Goal: Task Accomplishment & Management: Manage account settings

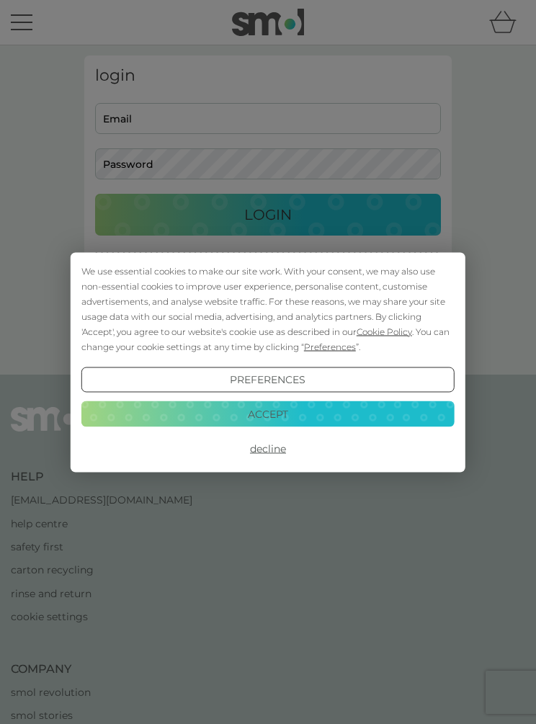
click at [262, 449] on button "Decline" at bounding box center [267, 449] width 373 height 26
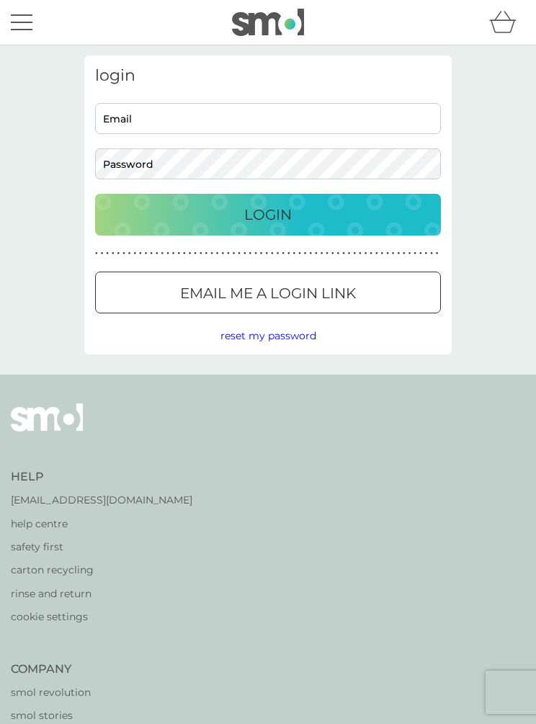
click at [141, 119] on input "Email" at bounding box center [268, 118] width 346 height 31
type input "[PERSON_NAME][EMAIL_ADDRESS][PERSON_NAME][DOMAIN_NAME]"
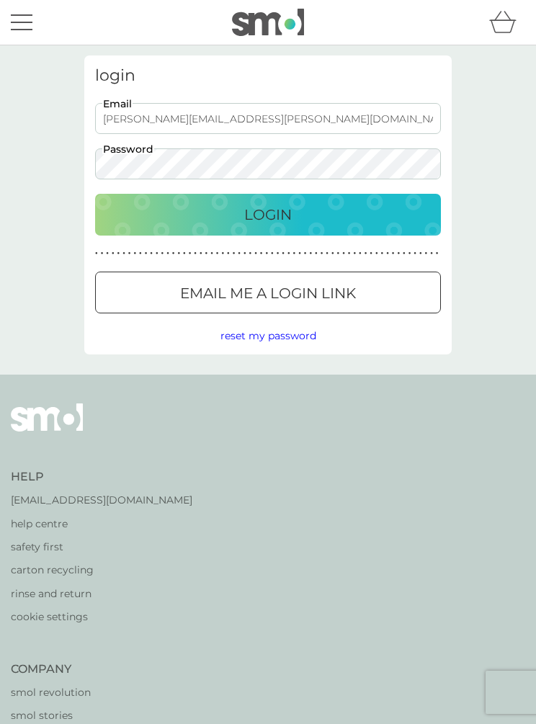
click at [277, 218] on p "Login" at bounding box center [268, 214] width 48 height 23
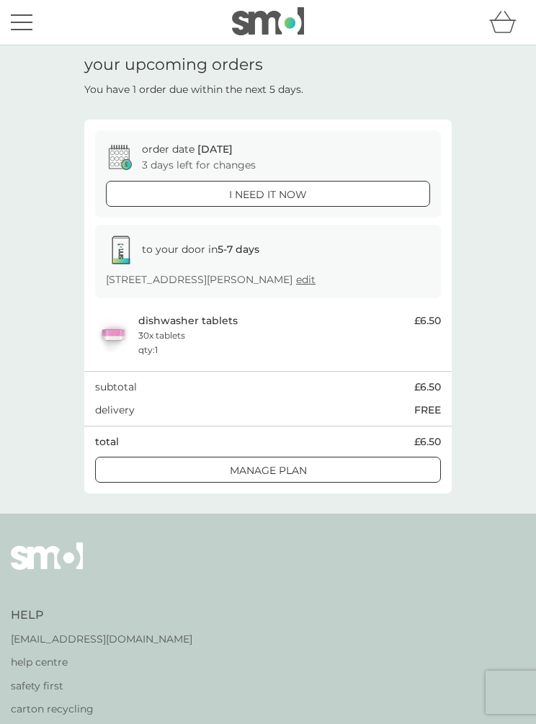
click at [32, 26] on button "menu" at bounding box center [22, 22] width 22 height 27
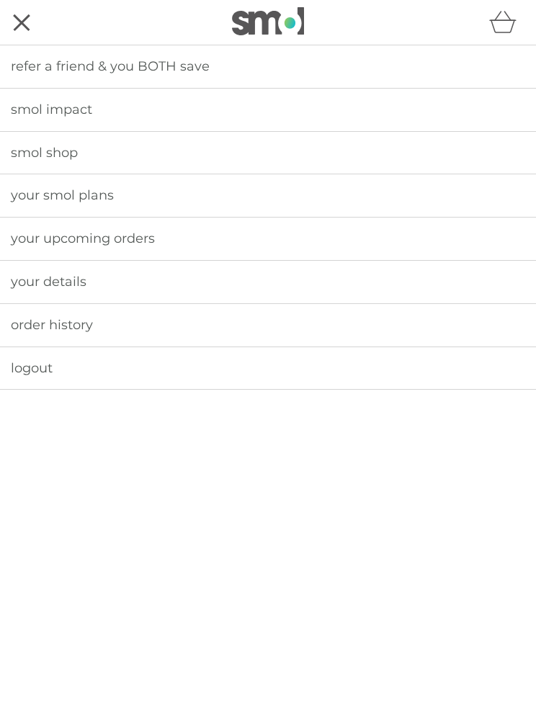
click at [86, 194] on span "your smol plans" at bounding box center [62, 195] width 103 height 16
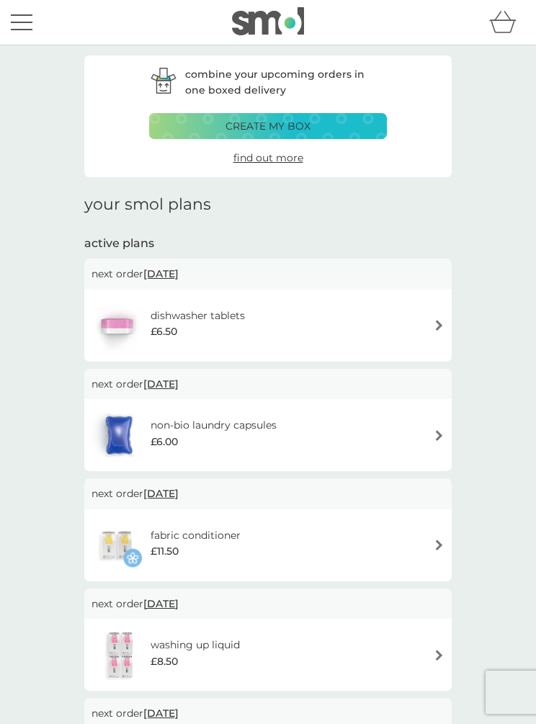
click at [418, 320] on div "dishwasher tablets £6.50" at bounding box center [267, 325] width 353 height 50
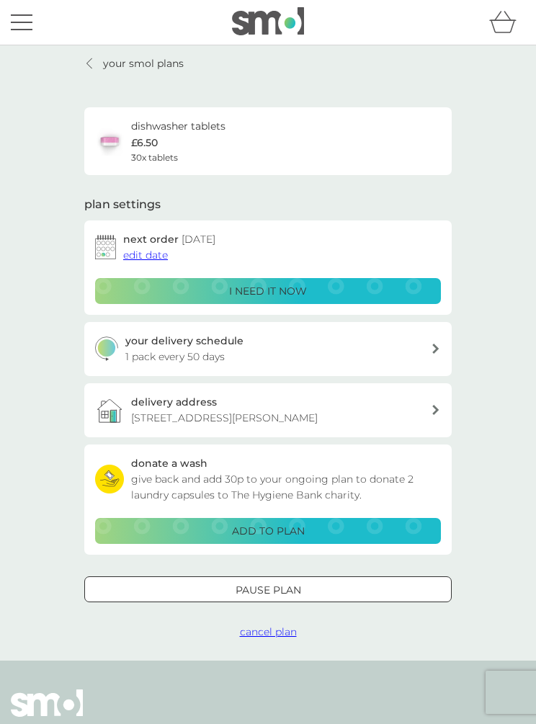
click at [148, 254] on span "edit date" at bounding box center [145, 254] width 45 height 13
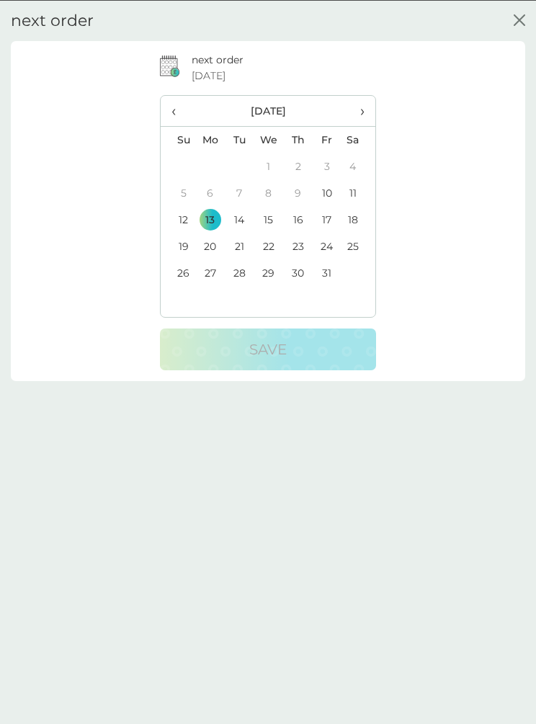
click at [296, 227] on td "16" at bounding box center [298, 219] width 29 height 27
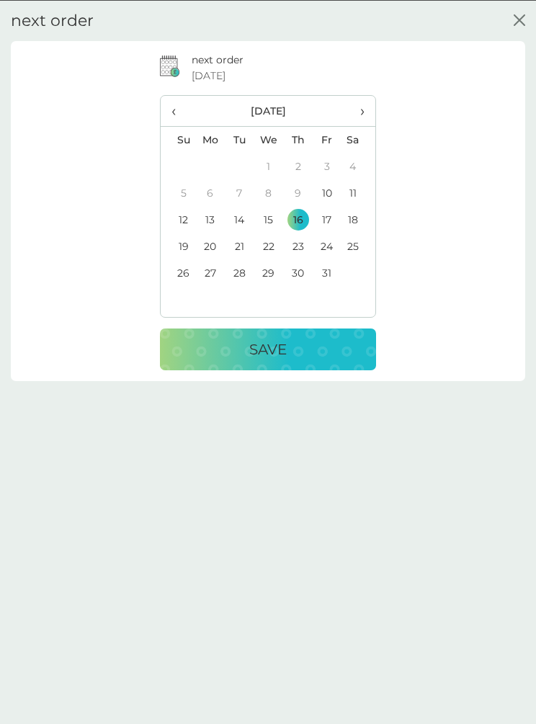
click at [274, 341] on p "Save" at bounding box center [267, 348] width 37 height 23
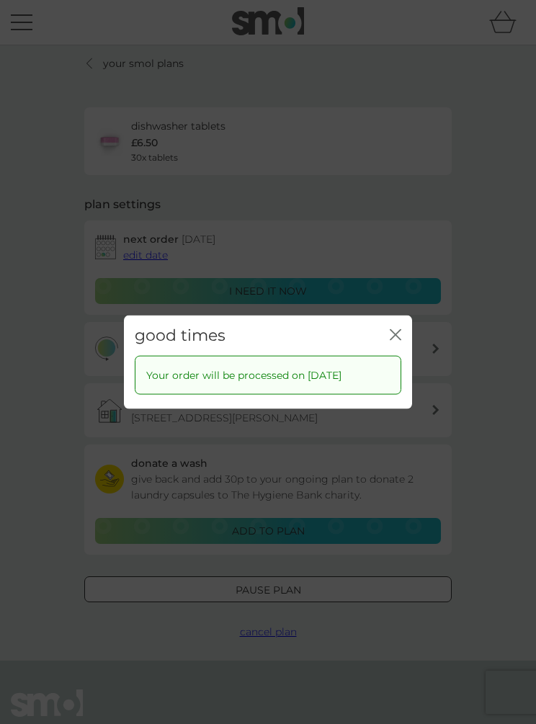
click at [398, 337] on icon "close" at bounding box center [397, 334] width 5 height 10
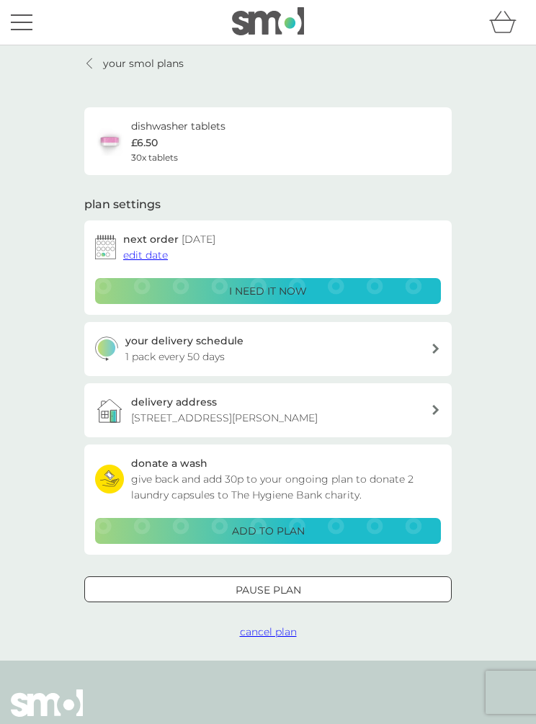
click at [97, 61] on link "your smol plans" at bounding box center [133, 63] width 99 height 16
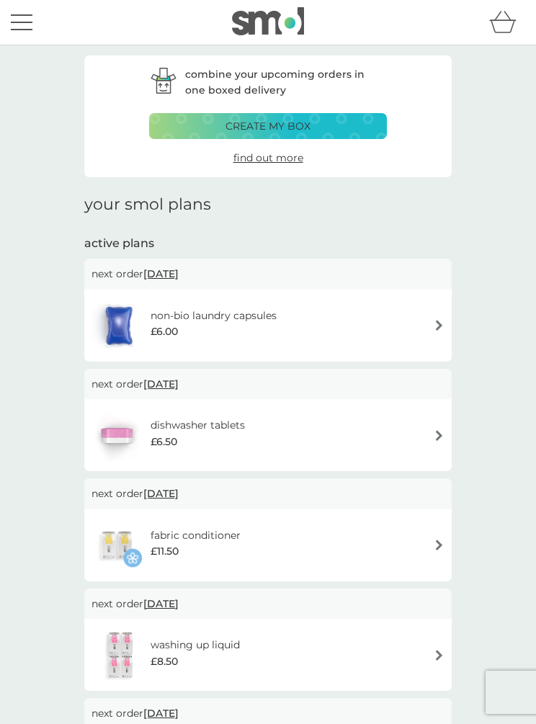
click at [25, 29] on div "menu" at bounding box center [22, 30] width 22 height 2
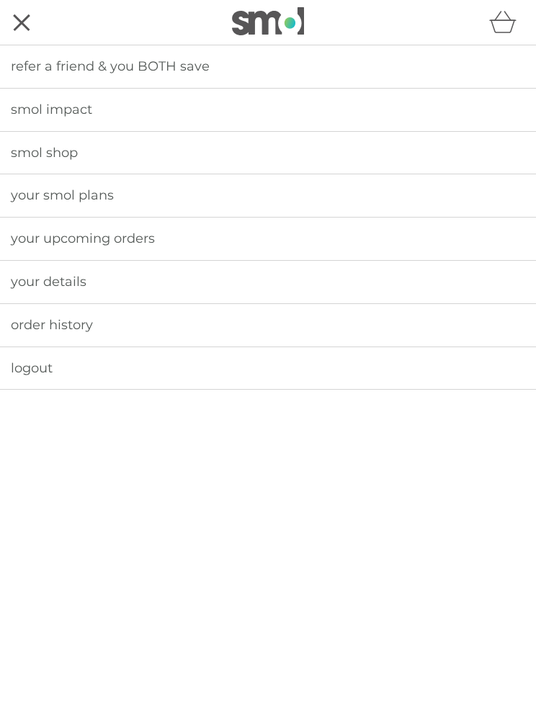
click at [43, 366] on span "logout" at bounding box center [32, 368] width 42 height 16
